Goal: Find specific page/section: Find specific page/section

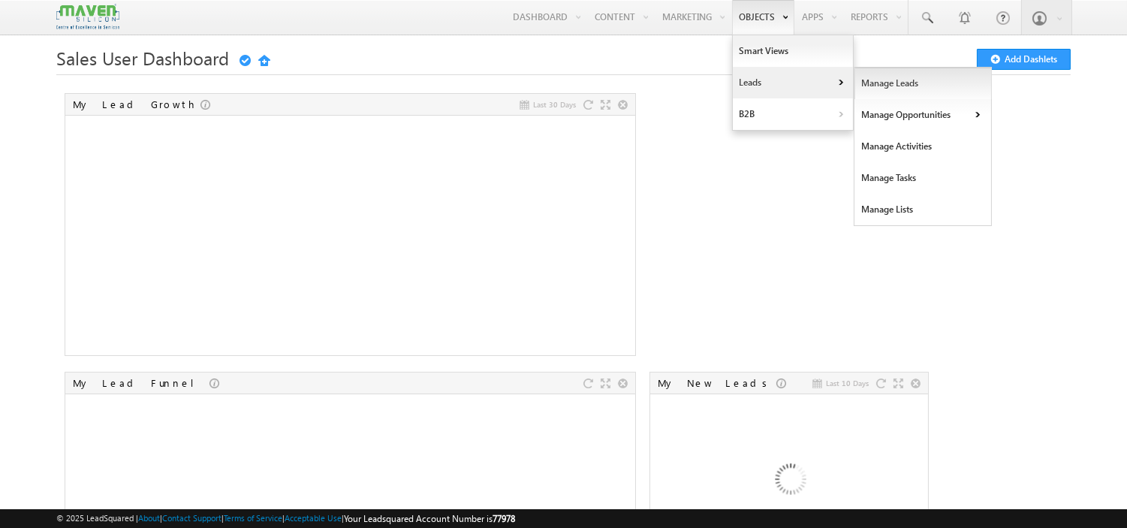
click at [859, 85] on link "Manage Leads" at bounding box center [923, 84] width 137 height 32
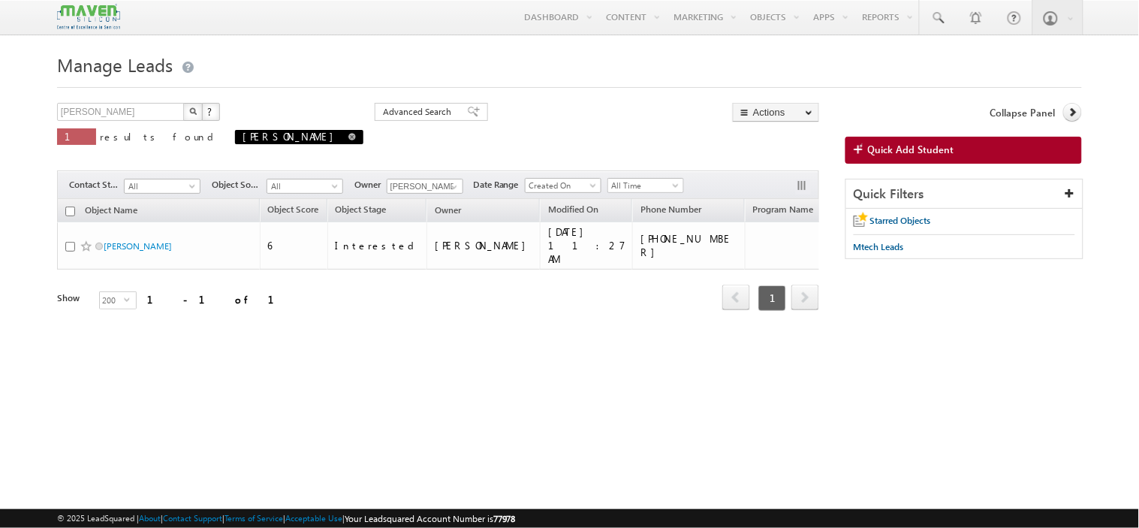
click at [348, 139] on span at bounding box center [352, 137] width 8 height 8
type input "Search Objects"
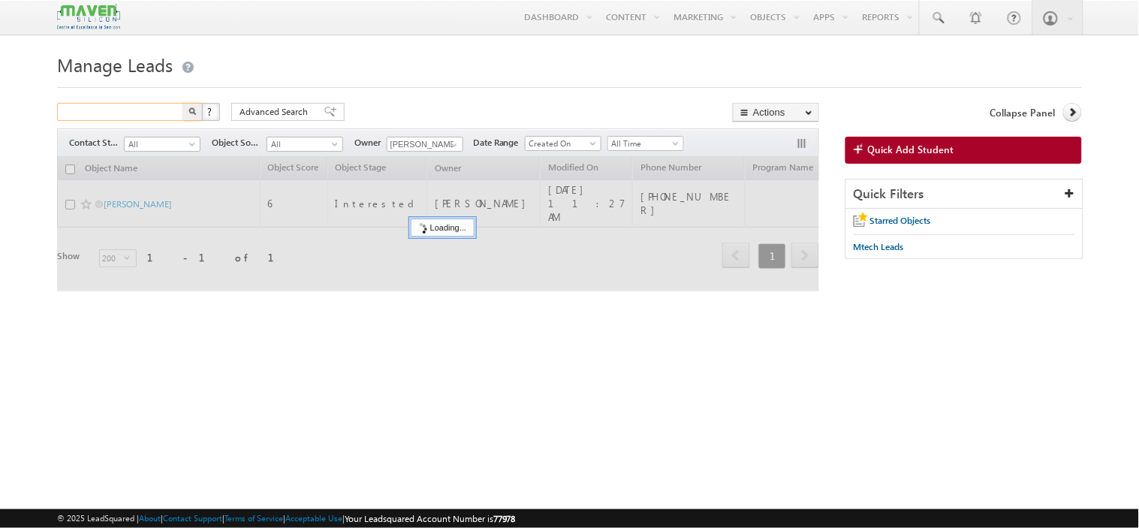
click at [141, 107] on input "text" at bounding box center [121, 112] width 128 height 18
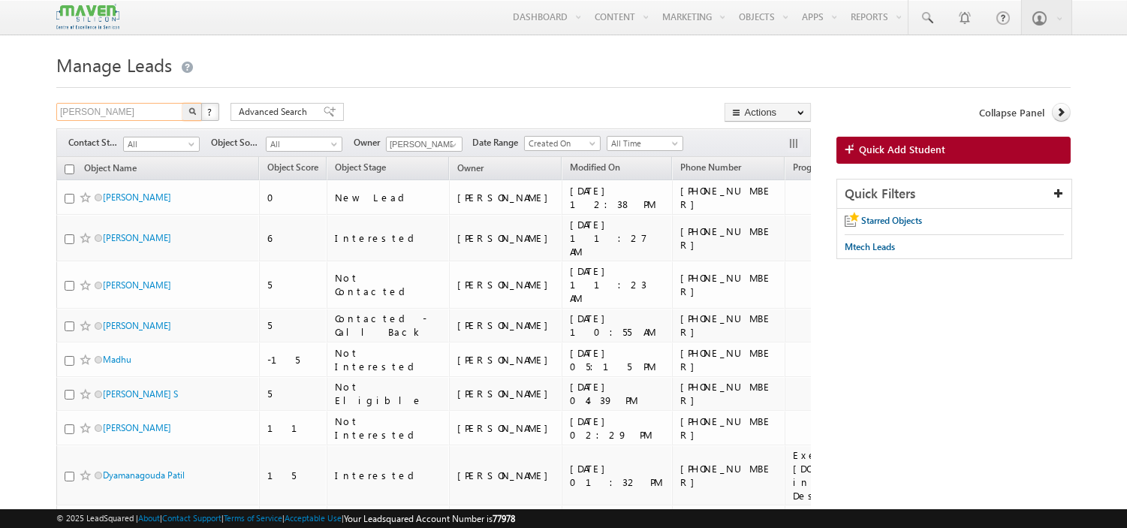
type input "rajsekhar"
click at [182, 103] on button "button" at bounding box center [192, 112] width 20 height 18
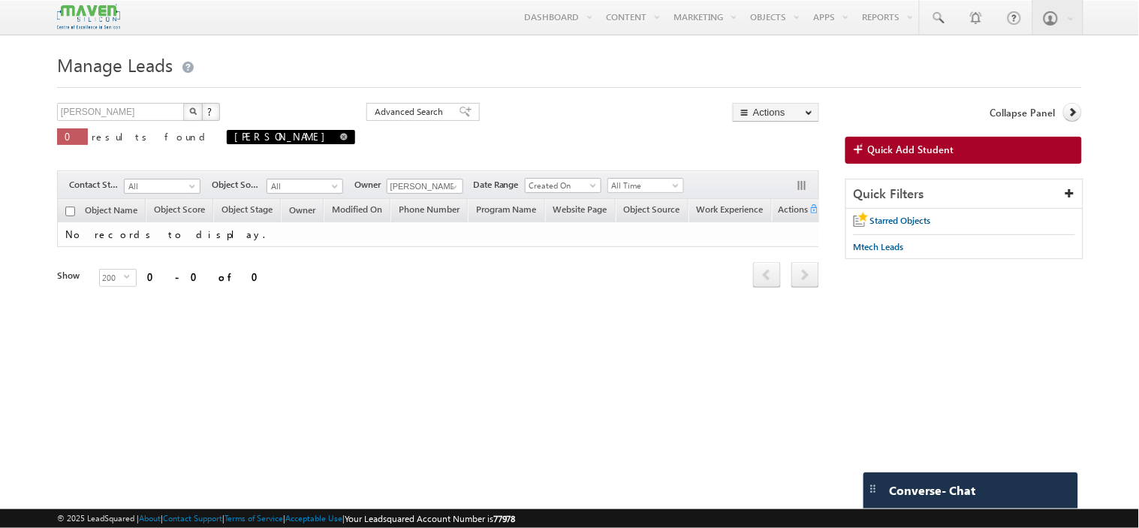
click at [340, 143] on link at bounding box center [344, 136] width 8 height 13
type input "Search Objects"
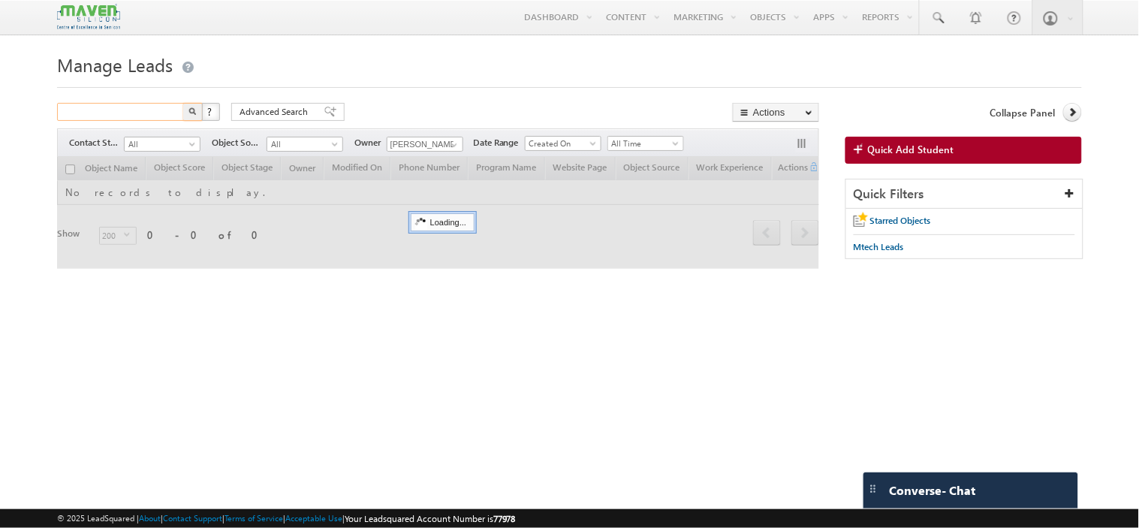
click at [125, 113] on input "text" at bounding box center [121, 112] width 128 height 18
paste input "96666 49132"
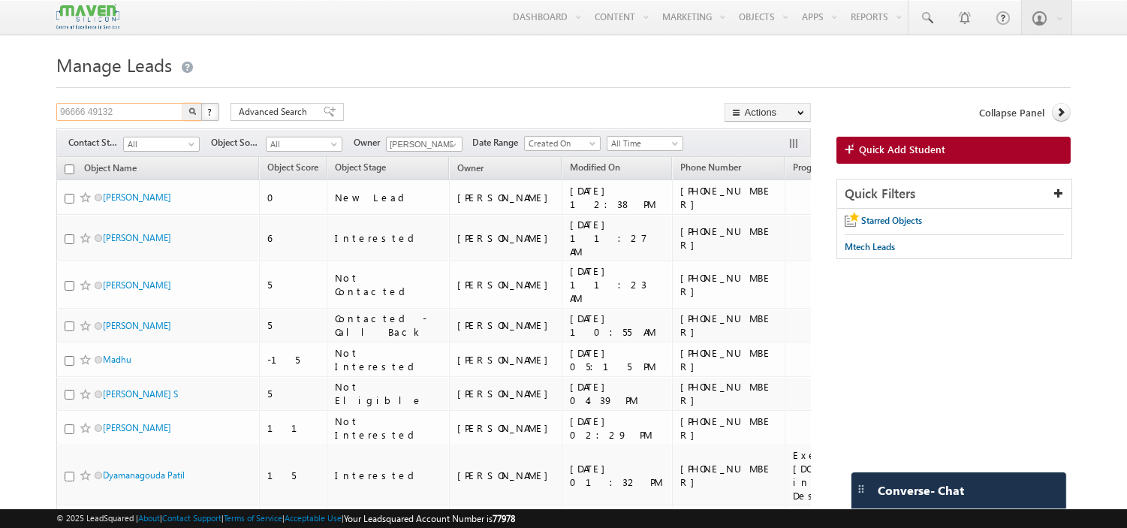
click at [86, 114] on input "96666 49132" at bounding box center [120, 112] width 128 height 18
type input "9666649132"
click at [182, 103] on button "button" at bounding box center [192, 112] width 20 height 18
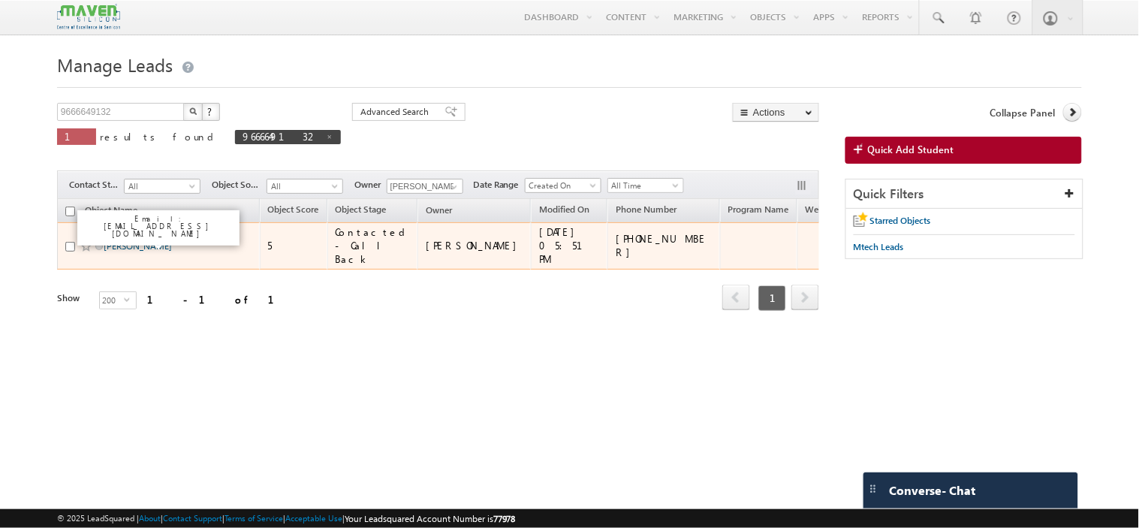
click at [131, 243] on link "[PERSON_NAME]" at bounding box center [138, 245] width 68 height 11
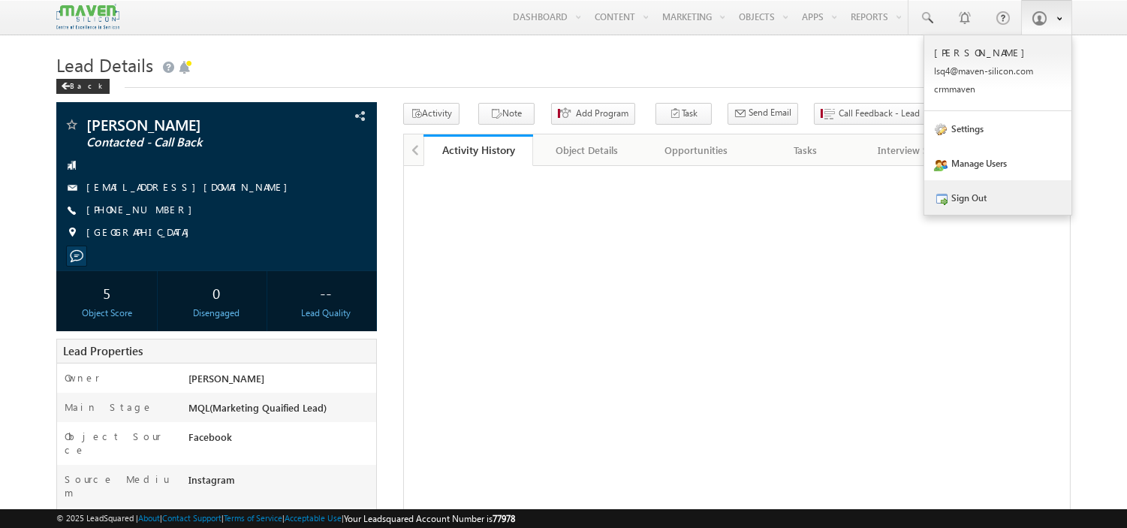
click at [972, 203] on link "Sign Out" at bounding box center [998, 197] width 147 height 35
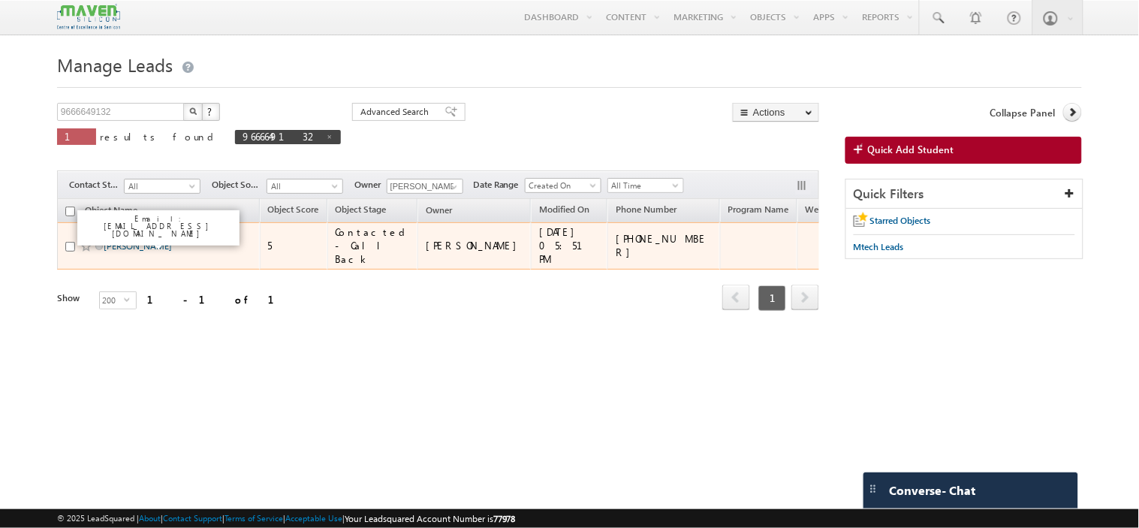
click at [162, 240] on link "[PERSON_NAME]" at bounding box center [138, 245] width 68 height 11
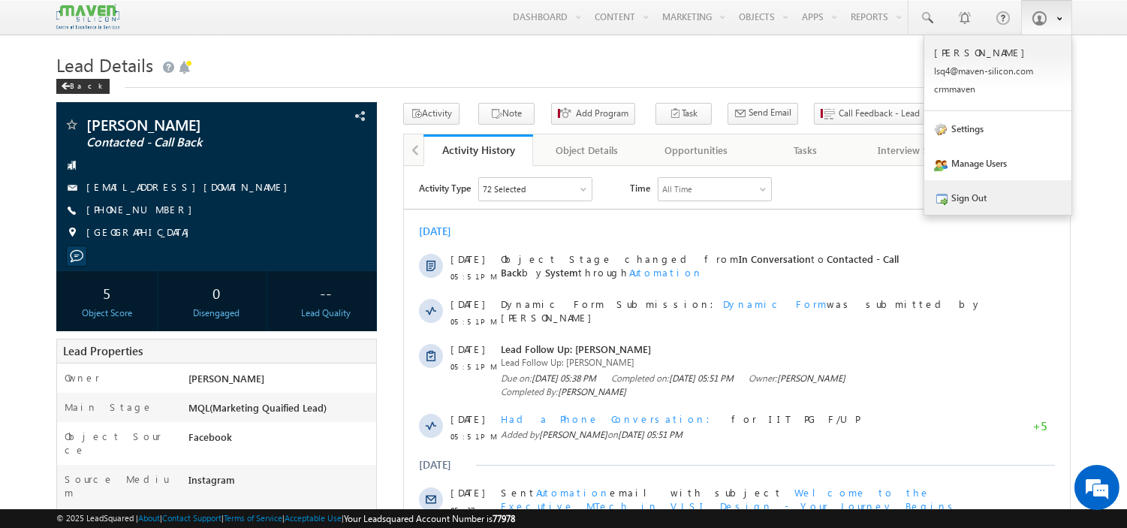
click at [963, 204] on link "Sign Out" at bounding box center [998, 197] width 147 height 35
